Goal: Communication & Community: Answer question/provide support

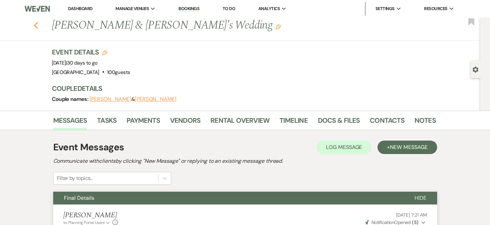
click at [39, 24] on icon "Previous" at bounding box center [36, 26] width 5 height 8
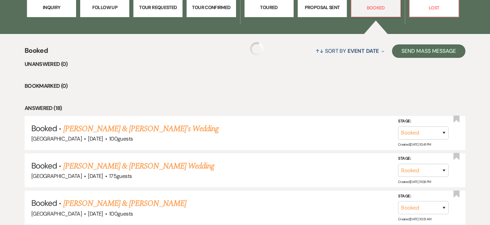
scroll to position [227, 0]
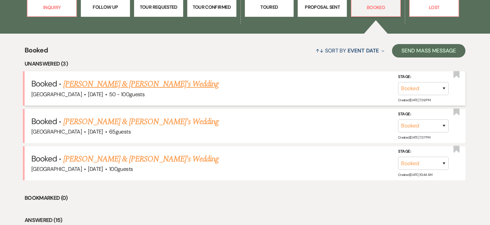
click at [74, 85] on link "[PERSON_NAME] & [PERSON_NAME]'s Wedding" at bounding box center [141, 84] width 156 height 12
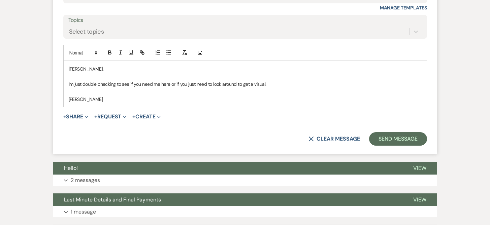
scroll to position [347, 0]
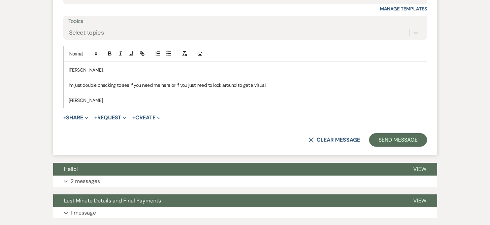
click at [286, 88] on p "Im just double checking to see if you need me here or if you just need to look …" at bounding box center [245, 85] width 353 height 7
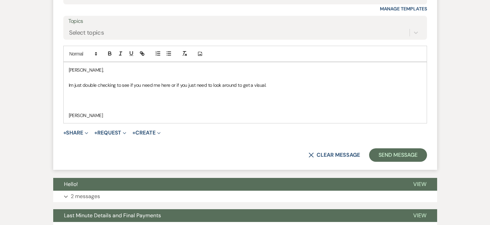
click at [70, 84] on p "Im just double checking to see if you need me here or if you just need to look …" at bounding box center [245, 85] width 353 height 7
click at [281, 86] on p "I'm just double checking to see if you need me here or if you just need to look…" at bounding box center [245, 85] width 353 height 7
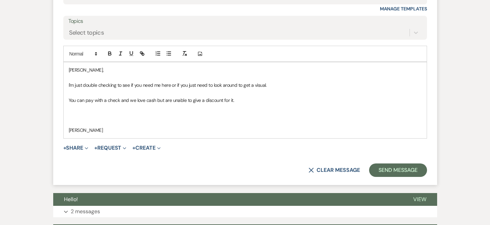
click at [75, 121] on p at bounding box center [245, 122] width 353 height 7
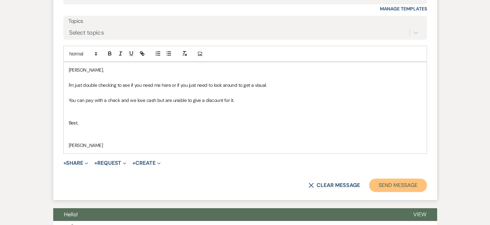
click at [377, 183] on button "Send Message" at bounding box center [398, 185] width 58 height 13
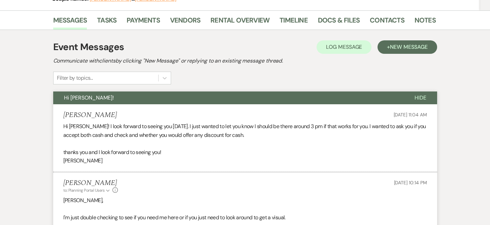
scroll to position [0, 0]
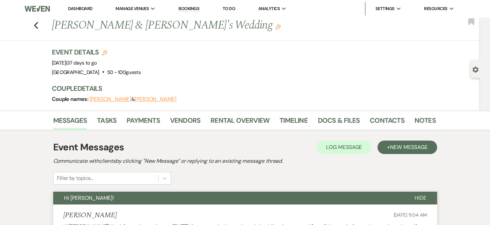
click at [75, 8] on link "Dashboard" at bounding box center [80, 9] width 24 height 6
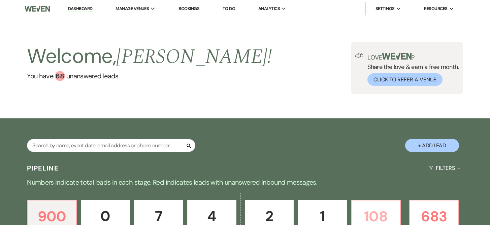
click at [376, 209] on p "108" at bounding box center [376, 217] width 40 height 23
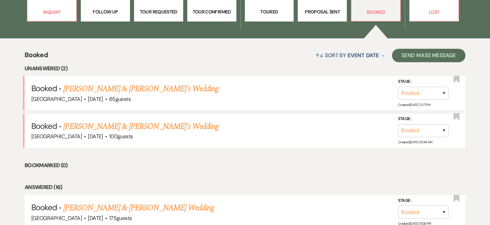
scroll to position [245, 0]
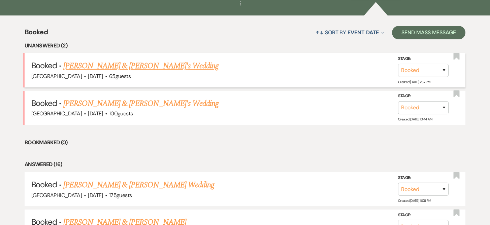
click at [79, 68] on link "[PERSON_NAME] & [PERSON_NAME]'s Wedding" at bounding box center [141, 66] width 156 height 12
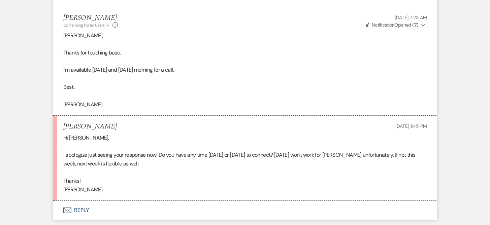
scroll to position [299, 0]
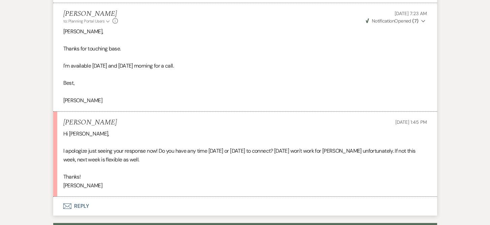
click at [83, 206] on button "Envelope Reply" at bounding box center [245, 206] width 384 height 19
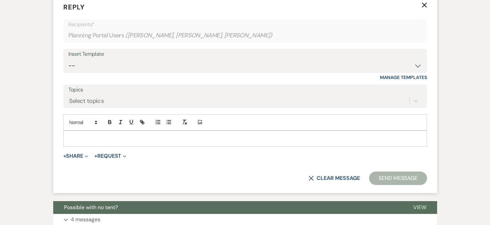
scroll to position [525, 0]
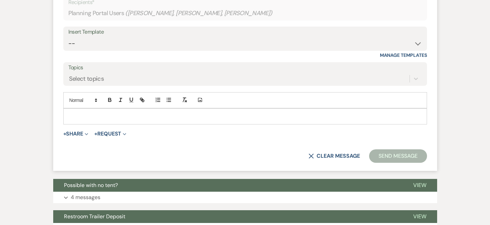
click at [93, 110] on div at bounding box center [245, 117] width 363 height 16
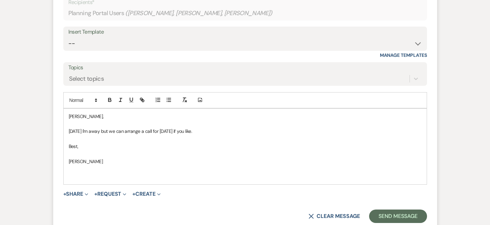
click at [176, 133] on p "[DATE] I'm away but we can arrange a call for [DATE] if you like." at bounding box center [245, 131] width 353 height 7
click at [227, 132] on p "[DATE] I'm away but we can arrange a call for [DATE] if you like." at bounding box center [245, 131] width 353 height 7
click at [379, 217] on button "Send Message" at bounding box center [398, 216] width 58 height 13
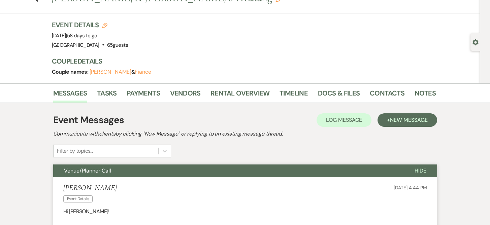
scroll to position [0, 0]
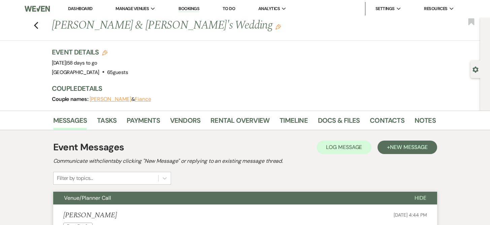
click at [72, 8] on link "Dashboard" at bounding box center [80, 9] width 24 height 6
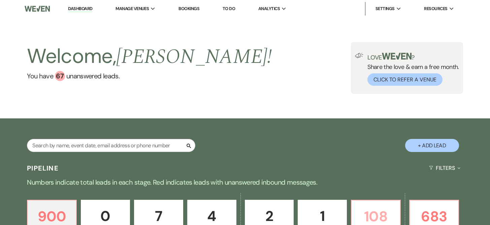
click at [370, 216] on p "108" at bounding box center [376, 217] width 40 height 23
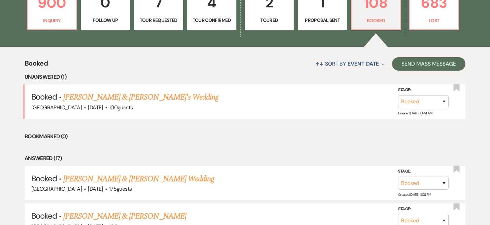
scroll to position [216, 0]
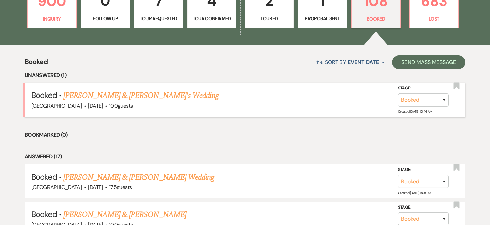
click at [145, 94] on link "[PERSON_NAME] & [PERSON_NAME]'s Wedding" at bounding box center [141, 96] width 156 height 12
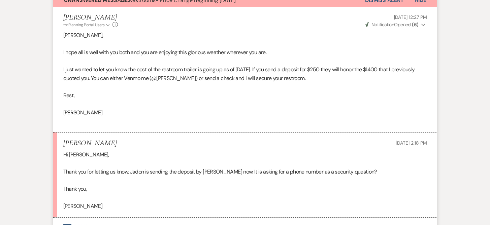
scroll to position [235, 0]
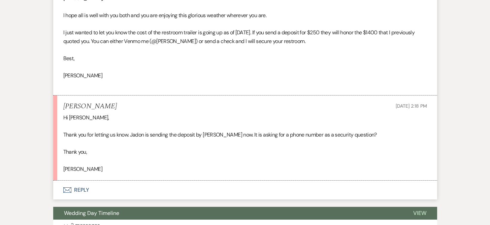
click at [80, 188] on button "Envelope Reply" at bounding box center [245, 190] width 384 height 19
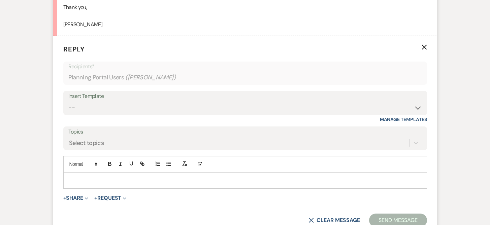
scroll to position [387, 0]
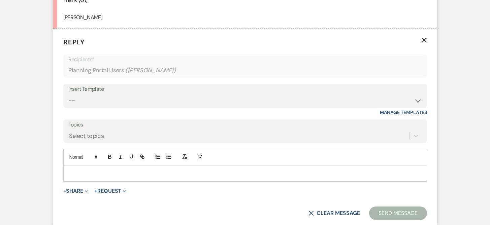
click at [120, 174] on p at bounding box center [245, 173] width 353 height 7
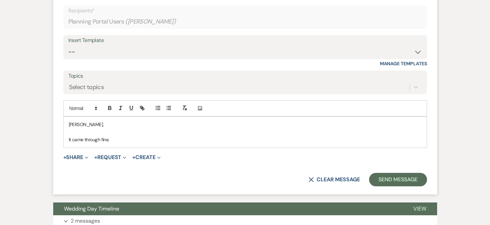
scroll to position [437, 0]
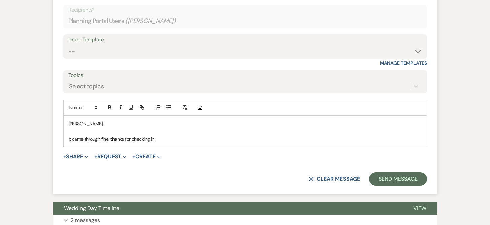
click at [113, 138] on p "It came through fine. thanks for checking in" at bounding box center [245, 138] width 353 height 7
click at [159, 138] on p "It came through fine. Thanks for checking in" at bounding box center [245, 138] width 353 height 7
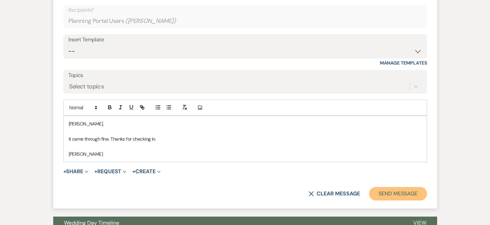
click at [399, 193] on button "Send Message" at bounding box center [398, 193] width 58 height 13
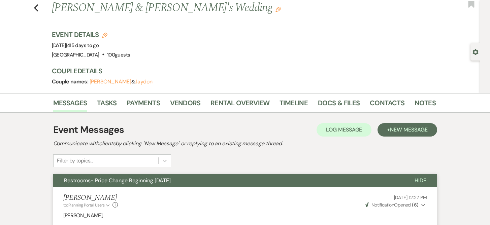
scroll to position [0, 0]
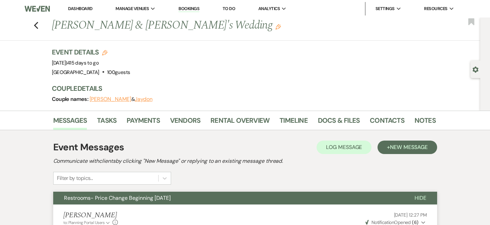
click at [92, 9] on link "Dashboard" at bounding box center [80, 9] width 24 height 6
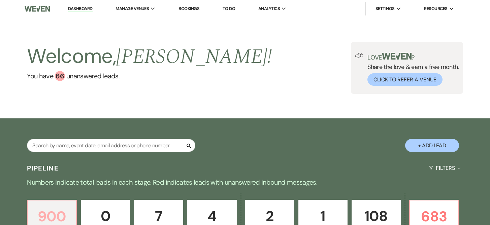
click at [65, 210] on p "900" at bounding box center [52, 217] width 40 height 23
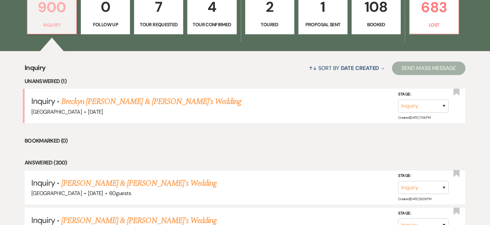
scroll to position [215, 0]
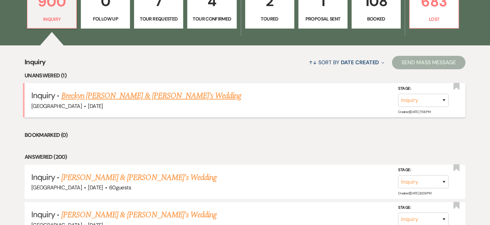
click at [146, 96] on link "Breckyn [PERSON_NAME] & [PERSON_NAME]'s Wedding" at bounding box center [151, 96] width 180 height 12
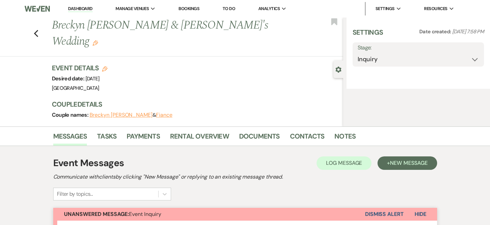
select select "5"
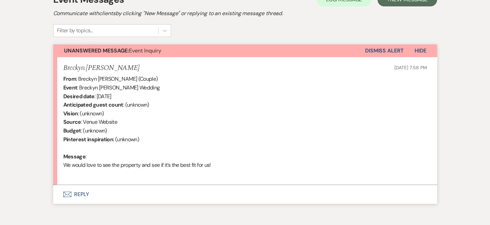
scroll to position [232, 0]
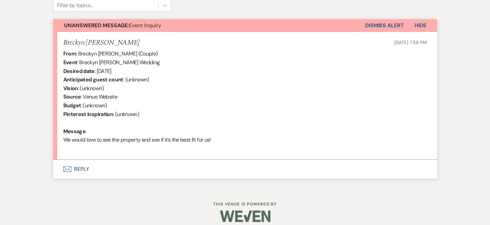
click at [81, 170] on button "Envelope Reply" at bounding box center [245, 169] width 384 height 19
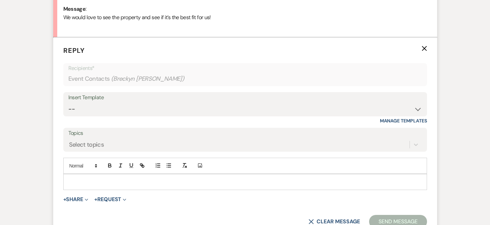
scroll to position [357, 0]
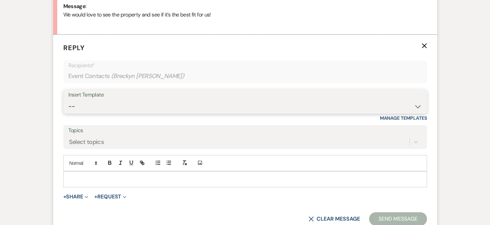
click at [71, 106] on select "-- Weven Planning Portal Introduction (Booked Events) Initial Inquiry Response …" at bounding box center [245, 106] width 354 height 13
select select "389"
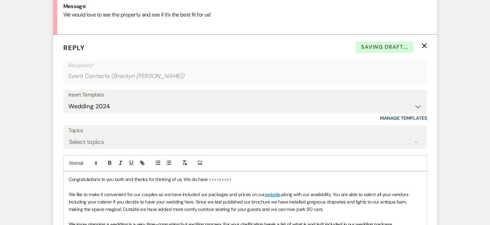
click at [69, 176] on p "Congratulations to you both and thanks for thinking of us. We do have >>>>>>>>>" at bounding box center [245, 179] width 353 height 7
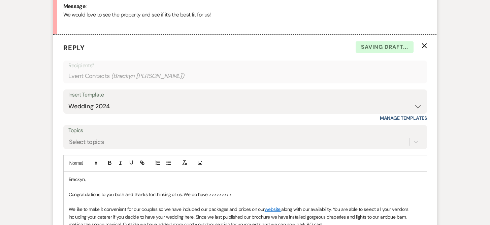
click at [234, 195] on p "Congratulations to you both and thanks for thinking of us. We do have >>>>>>>>>" at bounding box center [245, 194] width 353 height 7
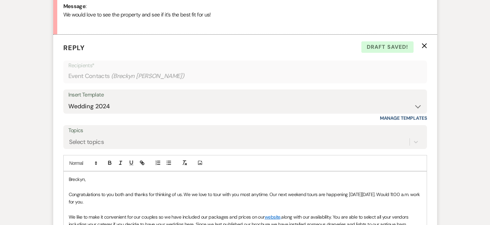
click at [184, 194] on p "Congratulations to you both and thanks for thinking of us. We we love to tour w…" at bounding box center [245, 198] width 353 height 15
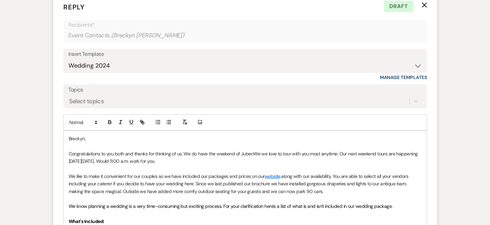
scroll to position [398, 0]
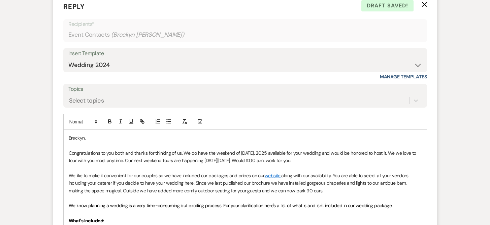
click at [403, 154] on p "Congratulations to you both and thanks for thinking of us. We do have the weeke…" at bounding box center [245, 157] width 353 height 15
click at [334, 161] on p "Congratulations to you both and thanks for thinking of us. We do have the weeke…" at bounding box center [245, 157] width 353 height 15
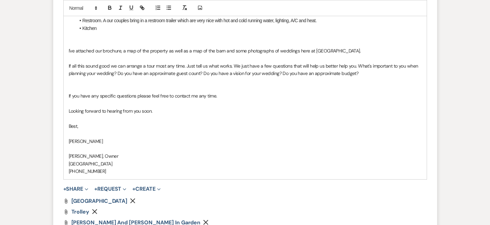
scroll to position [800, 0]
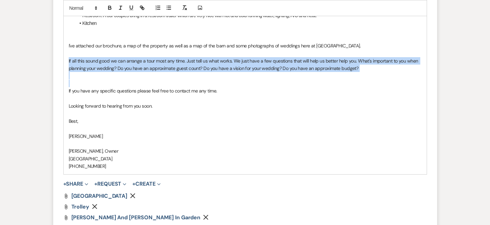
drag, startPoint x: 68, startPoint y: 60, endPoint x: 295, endPoint y: 80, distance: 227.7
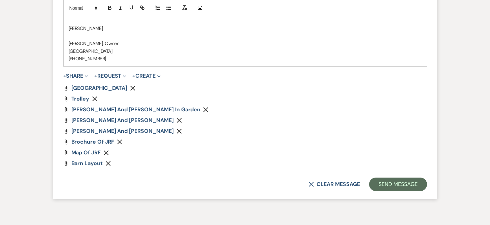
scroll to position [921, 0]
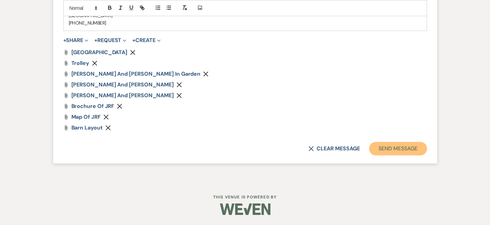
click at [412, 151] on button "Send Message" at bounding box center [398, 148] width 58 height 13
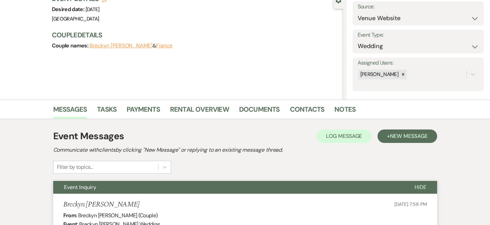
scroll to position [0, 0]
